Goal: Task Accomplishment & Management: Use online tool/utility

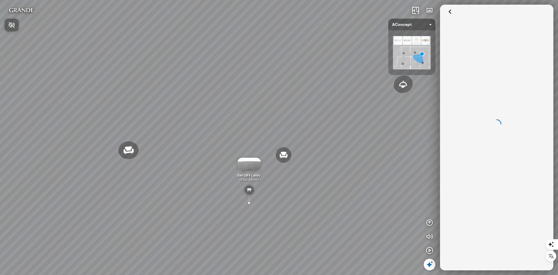
click at [341, 138] on div at bounding box center [279, 137] width 558 height 275
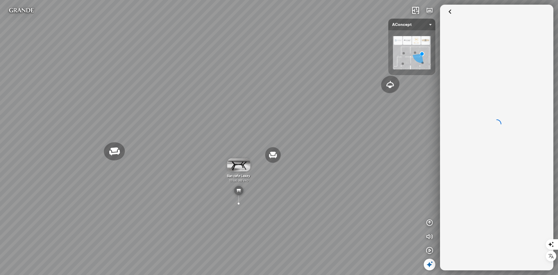
drag, startPoint x: 276, startPoint y: 158, endPoint x: 327, endPoint y: 144, distance: 53.0
click at [327, 144] on div "Đèn [PERSON_NAME] 5.300.000 VND Giường ngủ Palima 19.000.000 VND Ghế thư giãn N…" at bounding box center [279, 137] width 558 height 275
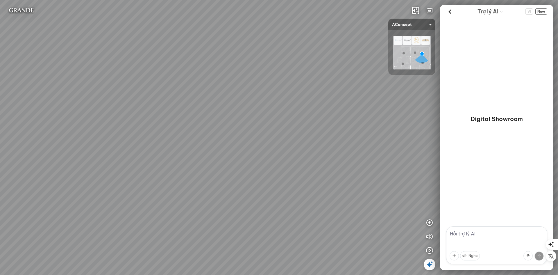
drag, startPoint x: 192, startPoint y: 135, endPoint x: 357, endPoint y: 96, distance: 169.4
click at [357, 96] on div "Đèn [PERSON_NAME] 5.300.000 VND Giường ngủ Palima 19.000.000 VND Ghế thư giãn N…" at bounding box center [279, 137] width 558 height 275
drag, startPoint x: 210, startPoint y: 118, endPoint x: 370, endPoint y: 113, distance: 160.0
click at [370, 113] on div "Đèn [PERSON_NAME] 5.300.000 VND Giường ngủ Palima 19.000.000 VND Ghế thư giãn N…" at bounding box center [279, 137] width 558 height 275
drag, startPoint x: 139, startPoint y: 130, endPoint x: 391, endPoint y: 169, distance: 254.8
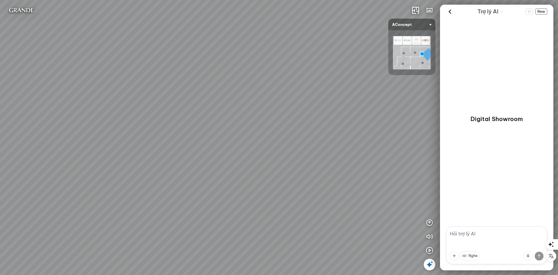
click at [391, 169] on div "Đèn [PERSON_NAME] 5.300.000 VND Giường ngủ Palima 19.000.000 VND Ghế thư giãn N…" at bounding box center [279, 137] width 558 height 275
drag, startPoint x: 228, startPoint y: 142, endPoint x: 379, endPoint y: 120, distance: 152.5
click at [379, 120] on div "Đèn [PERSON_NAME] 5.300.000 VND Giường ngủ Palima 19.000.000 VND Ghế thư giãn N…" at bounding box center [279, 137] width 558 height 275
drag, startPoint x: 197, startPoint y: 142, endPoint x: 349, endPoint y: 139, distance: 152.9
click at [349, 139] on div "Đèn [PERSON_NAME] 5.300.000 VND Giường ngủ Palima 19.000.000 VND Ghế thư giãn N…" at bounding box center [279, 137] width 558 height 275
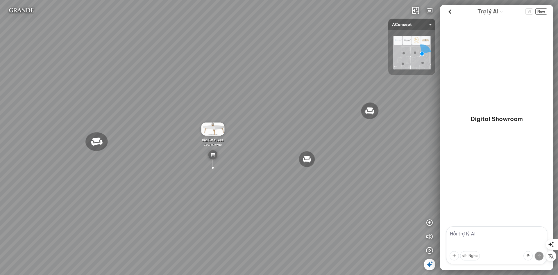
click at [488, 239] on textarea at bounding box center [496, 245] width 101 height 38
type textarea "xin chào"
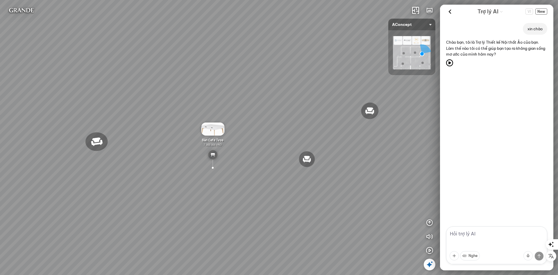
click at [453, 234] on textarea at bounding box center [496, 245] width 101 height 38
type textarea "t muốn mua bộ sofa"
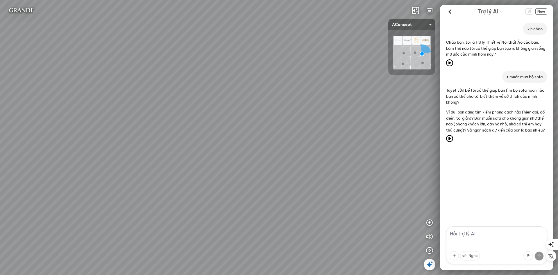
drag, startPoint x: 225, startPoint y: 64, endPoint x: 213, endPoint y: 68, distance: 12.5
click at [213, 68] on div "Đèn [PERSON_NAME] 5.300.000 VND Giường ngủ Palima 19.000.000 VND Ghế thư giãn N…" at bounding box center [279, 137] width 558 height 275
drag, startPoint x: 285, startPoint y: 92, endPoint x: 185, endPoint y: 127, distance: 106.3
click at [185, 127] on div "Đèn [PERSON_NAME] 5.300.000 VND Giường ngủ Palima 19.000.000 VND Ghế thư giãn N…" at bounding box center [279, 137] width 558 height 275
drag, startPoint x: 331, startPoint y: 126, endPoint x: 300, endPoint y: 144, distance: 35.8
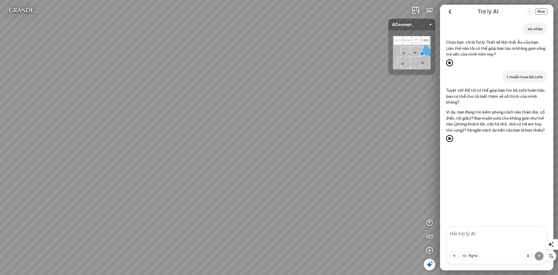
click at [300, 144] on div "Đèn [PERSON_NAME] 5.300.000 VND Giường ngủ Palima 19.000.000 VND Ghế thư giãn N…" at bounding box center [279, 137] width 558 height 275
click at [476, 231] on textarea at bounding box center [496, 245] width 101 height 38
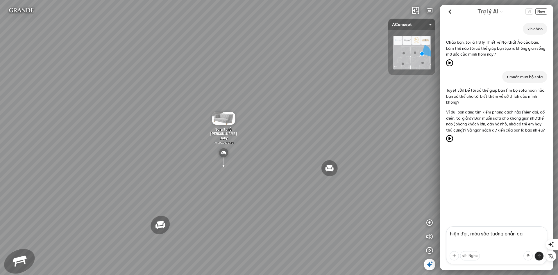
type textarea "hiện đại, màu sắc tương phản cao"
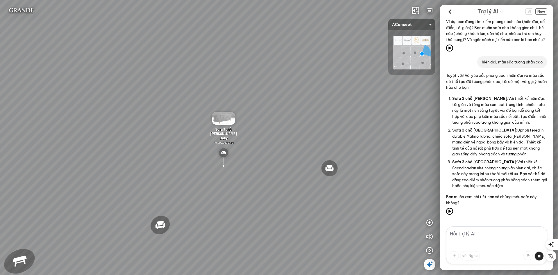
scroll to position [239, 0]
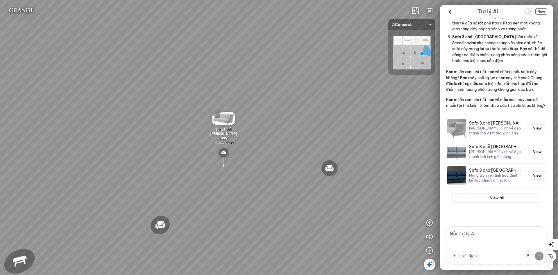
click at [471, 233] on textarea at bounding box center [496, 245] width 101 height 38
type textarea "có màu cam ko?"
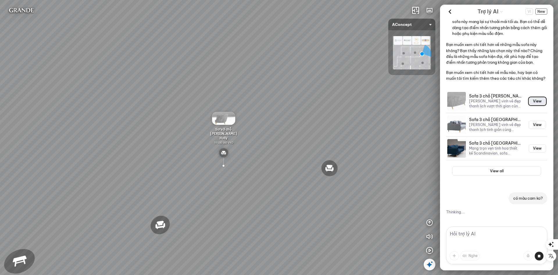
click at [539, 103] on button "View" at bounding box center [537, 101] width 17 height 8
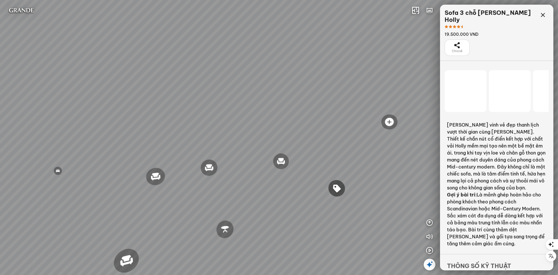
scroll to position [5129, 0]
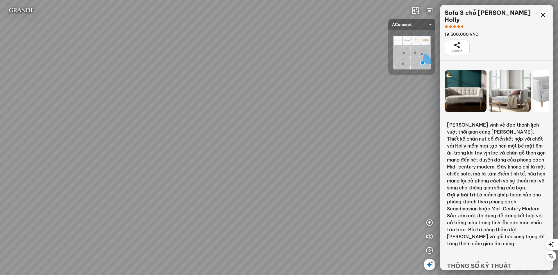
drag, startPoint x: 332, startPoint y: 157, endPoint x: 348, endPoint y: 147, distance: 19.2
click at [348, 147] on div "Ghế ăn Andrew 3.200.000 VND Ghế ăn Wilma 1.800.000 VND Sofa 3 chỗ [PERSON_NAME]…" at bounding box center [279, 137] width 558 height 275
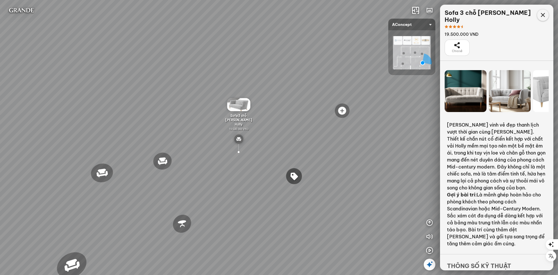
click at [545, 13] on icon at bounding box center [543, 15] width 7 height 7
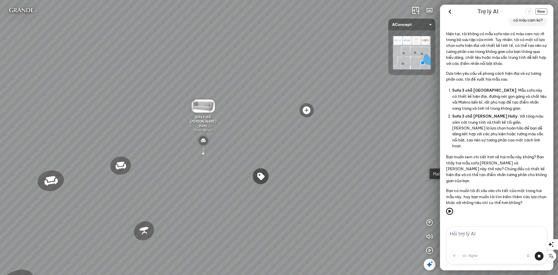
scroll to position [506, 0]
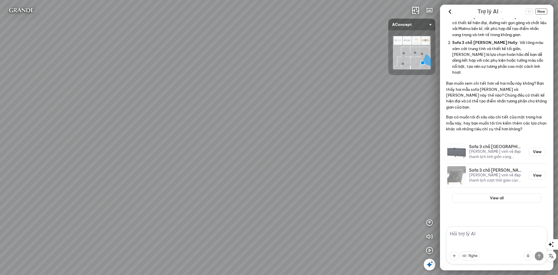
drag, startPoint x: 347, startPoint y: 159, endPoint x: 377, endPoint y: 161, distance: 30.0
click at [377, 161] on div "Ghế ăn Andrew 3.200.000 VND Ghế ăn Wilma 1.800.000 VND Sofa 3 chỗ [PERSON_NAME]…" at bounding box center [279, 137] width 558 height 275
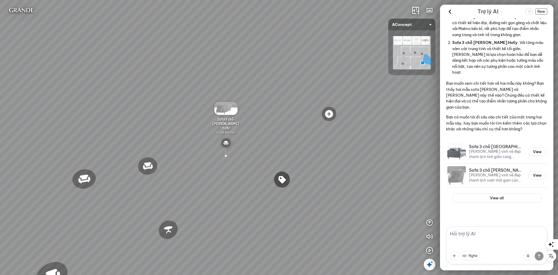
click at [485, 170] on h3 "Sofa 3 chỗ [PERSON_NAME] Holly" at bounding box center [495, 170] width 53 height 5
click at [532, 174] on button "View" at bounding box center [537, 175] width 17 height 8
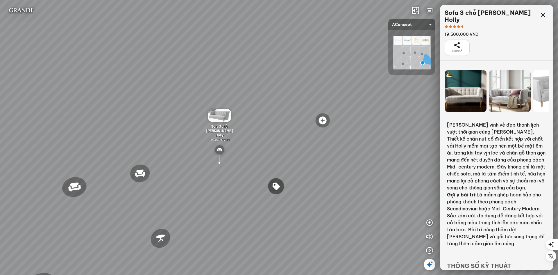
scroll to position [8966, 0]
click at [543, 17] on icon at bounding box center [543, 15] width 7 height 7
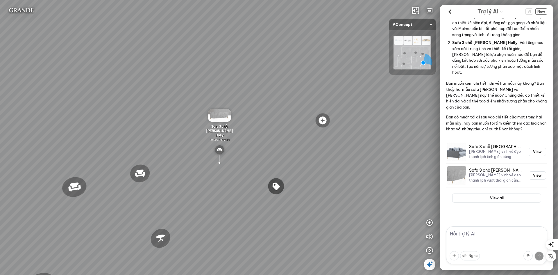
scroll to position [506, 0]
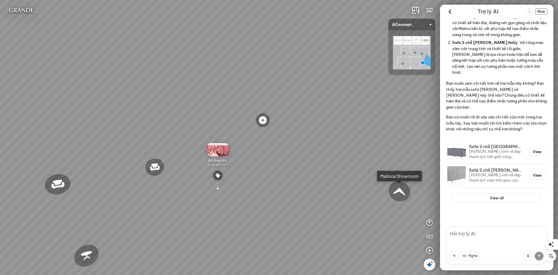
click at [478, 235] on textarea at bounding box center [496, 245] width 101 height 38
type textarea "có sofa da ko?"
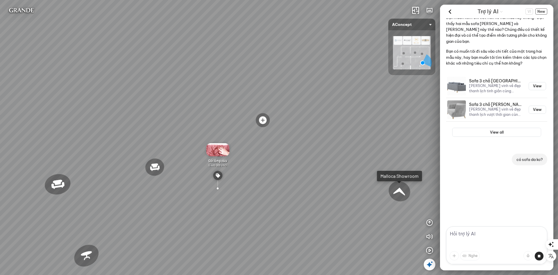
scroll to position [581, 0]
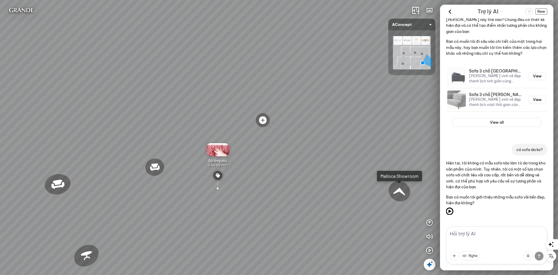
click at [451, 210] on icon at bounding box center [449, 211] width 7 height 7
